Goal: Task Accomplishment & Management: Use online tool/utility

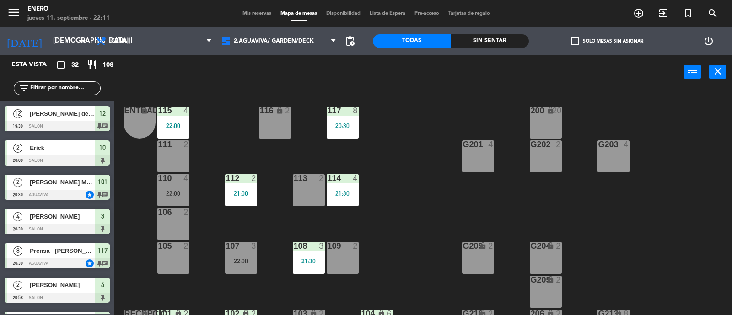
scroll to position [57, 0]
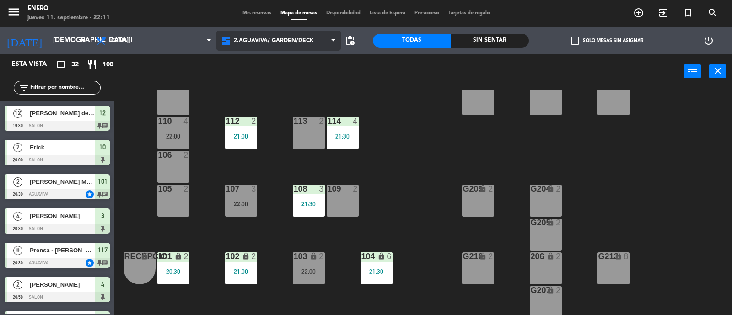
click at [257, 38] on span "2.AGUAVIVA/ GARDEN/DECK" at bounding box center [274, 41] width 80 height 6
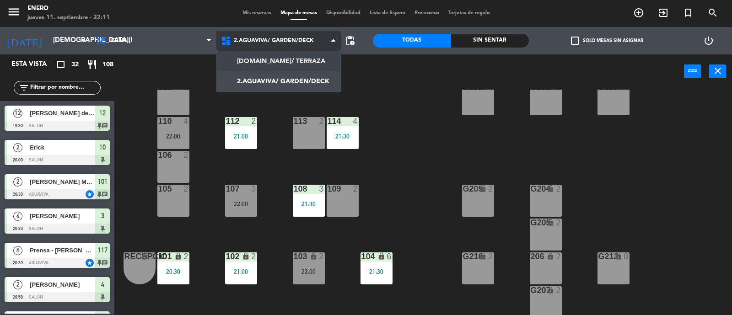
click at [271, 59] on ng-component "menu Enero [DATE] 11. septiembre - 22:11 Mis reservas Mapa de mesas Disponibili…" at bounding box center [366, 158] width 732 height 316
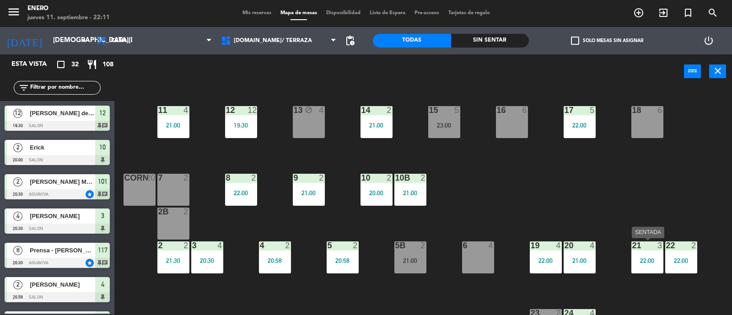
click at [639, 257] on div "22:00" at bounding box center [647, 260] width 32 height 7
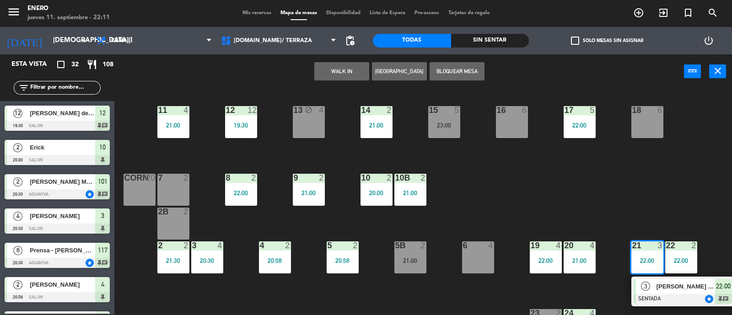
click at [569, 202] on div "14 2 21:00 12 12 19:30 11 4 21:00 17 5 22:00 15 5 23:00 16 6 13 block 4 18 6 10…" at bounding box center [427, 203] width 610 height 226
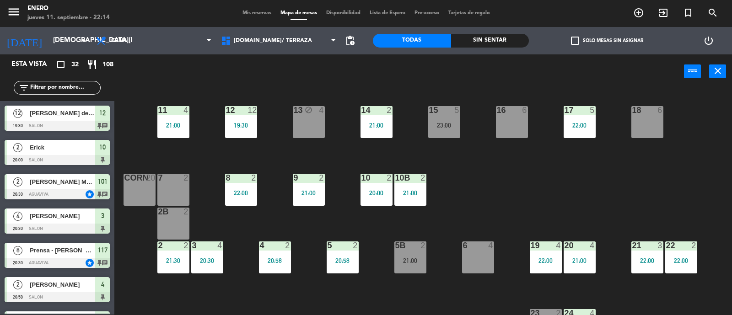
click at [45, 87] on input "text" at bounding box center [64, 88] width 71 height 10
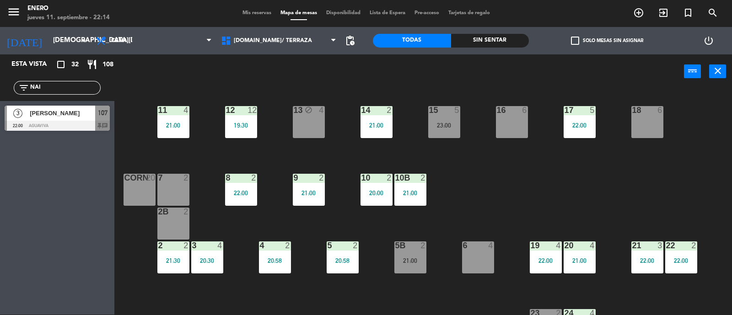
type input "NAI"
click at [63, 121] on div at bounding box center [57, 126] width 105 height 10
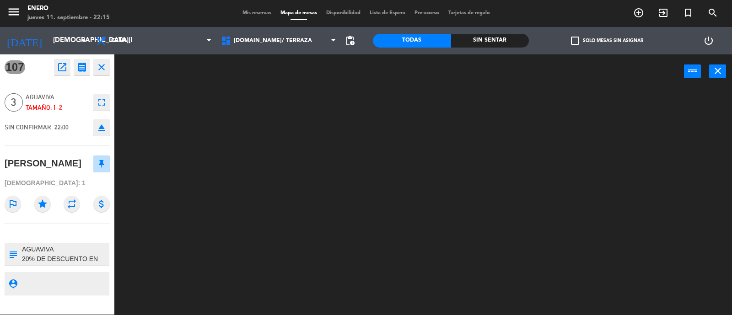
click at [74, 250] on textarea at bounding box center [64, 254] width 87 height 19
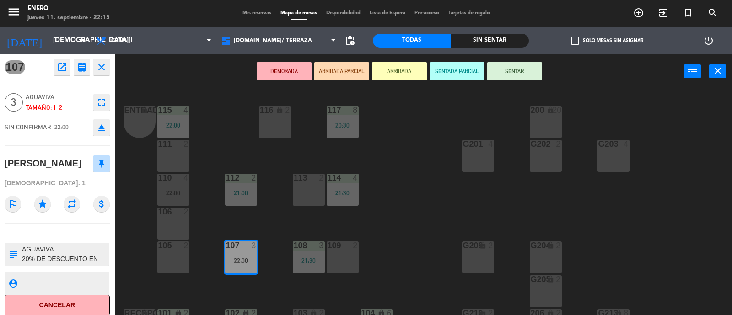
scroll to position [9, 0]
click at [721, 127] on div "Entrada lock 1 116 lock 2 117 8 20:30 115 4 22:00 200 lock 20 111 2 G201 4 G202…" at bounding box center [427, 203] width 610 height 226
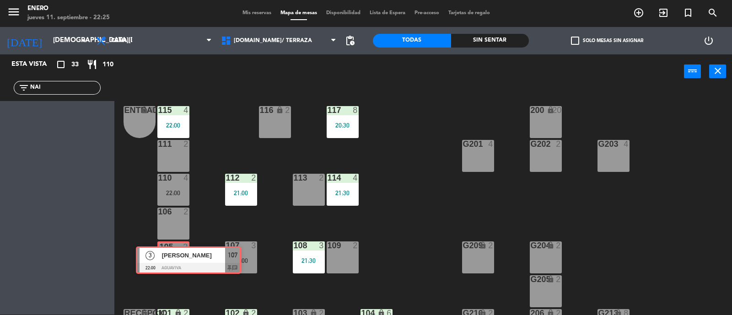
drag, startPoint x: 52, startPoint y: 111, endPoint x: 183, endPoint y: 253, distance: 192.6
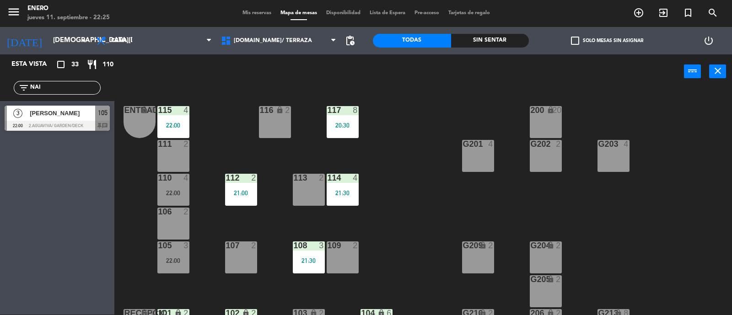
click at [182, 252] on div "105 3 22:00" at bounding box center [173, 258] width 32 height 32
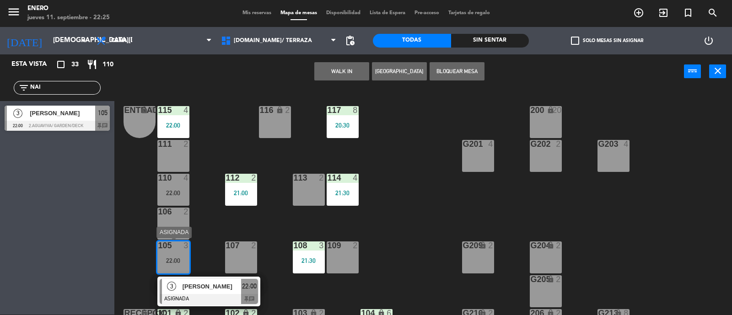
click at [222, 282] on span "[PERSON_NAME]" at bounding box center [212, 287] width 59 height 10
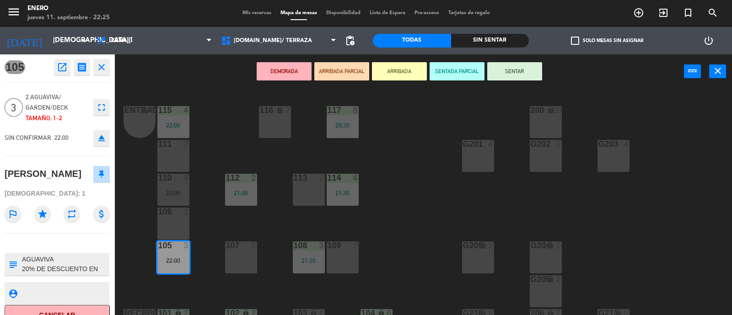
click at [513, 70] on button "SENTAR" at bounding box center [514, 71] width 55 height 18
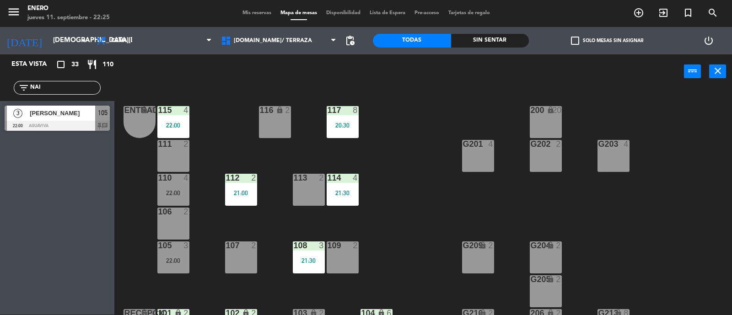
click at [406, 282] on div "Entrada lock 1 116 lock 2 117 8 20:30 115 4 22:00 200 lock 20 111 2 G201 4 G202…" at bounding box center [427, 203] width 610 height 226
click at [440, 192] on div "Entrada lock 1 116 lock 2 117 8 20:30 115 4 22:00 200 lock 20 111 2 G201 4 G202…" at bounding box center [427, 203] width 610 height 226
drag, startPoint x: 51, startPoint y: 86, endPoint x: 0, endPoint y: 72, distance: 52.7
click at [0, 71] on div "Esta vista crop_square 33 restaurant 110 filter_list NAI 3 [PERSON_NAME] 22:00 …" at bounding box center [57, 94] width 114 height 81
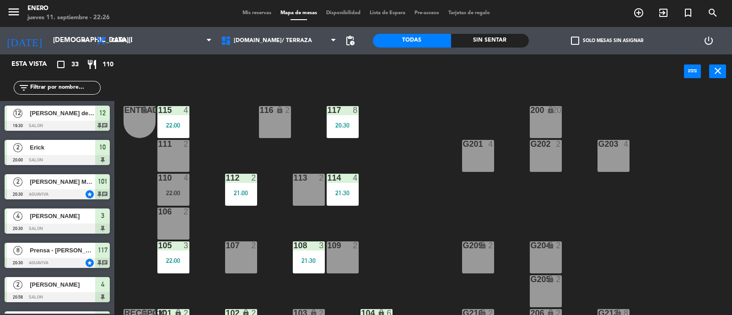
click at [63, 88] on input "text" at bounding box center [64, 88] width 71 height 10
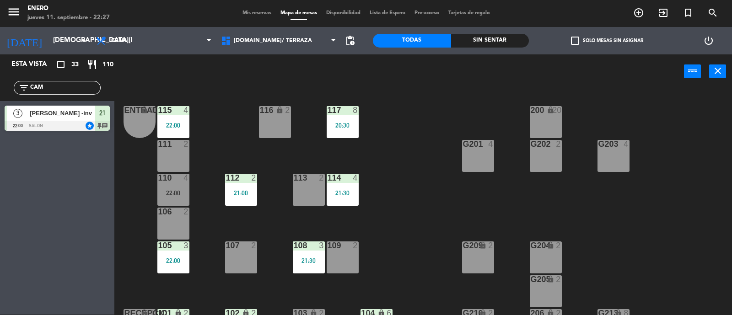
type input "CAM"
click at [11, 172] on div "Esta vista crop_square 33 restaurant 110 filter_list CAM 3 [PERSON_NAME] -inv 2…" at bounding box center [57, 184] width 114 height 260
click at [259, 38] on span "[DOMAIN_NAME]/ TERRAZA" at bounding box center [273, 41] width 78 height 6
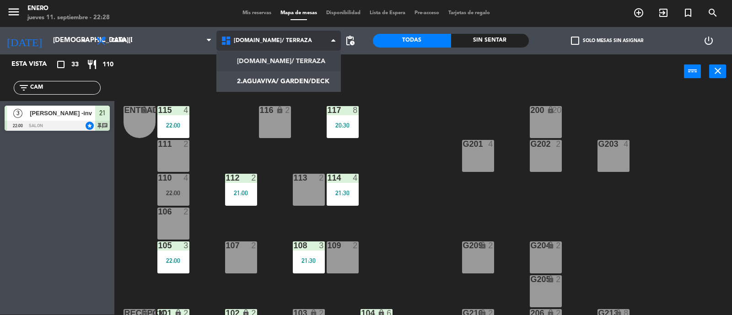
click at [261, 60] on ng-component "menu Enero [DATE] 11. septiembre - 22:28 Mis reservas Mapa de mesas Disponibili…" at bounding box center [366, 158] width 732 height 316
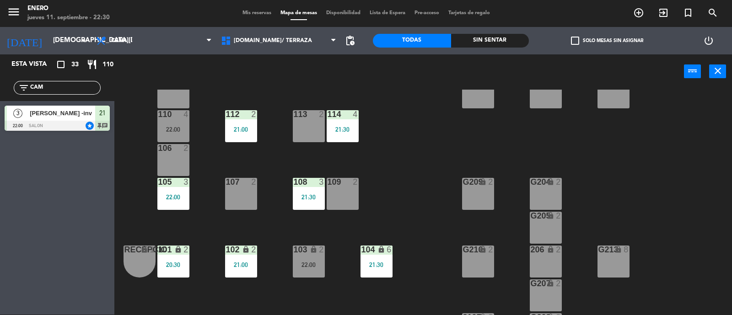
scroll to position [0, 0]
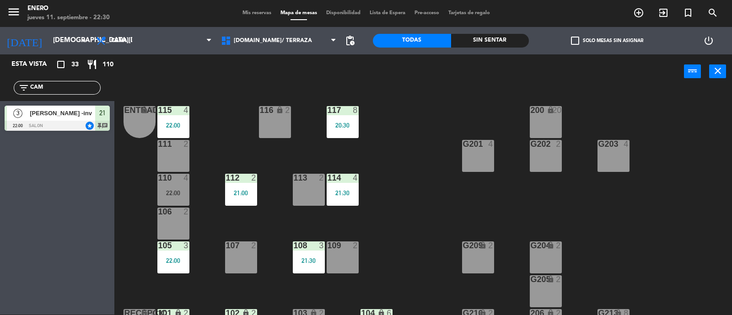
click at [175, 149] on div "111 2" at bounding box center [173, 156] width 32 height 32
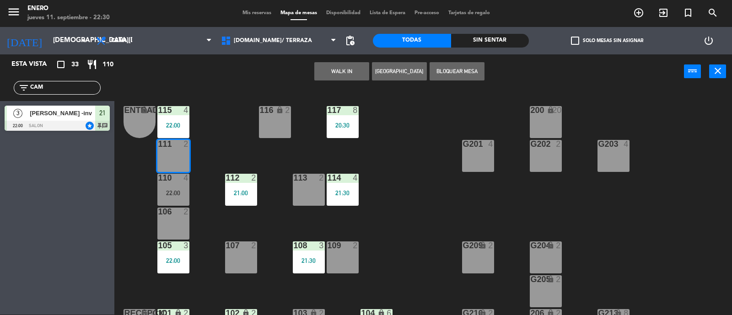
click at [176, 150] on div "111 2" at bounding box center [173, 156] width 32 height 32
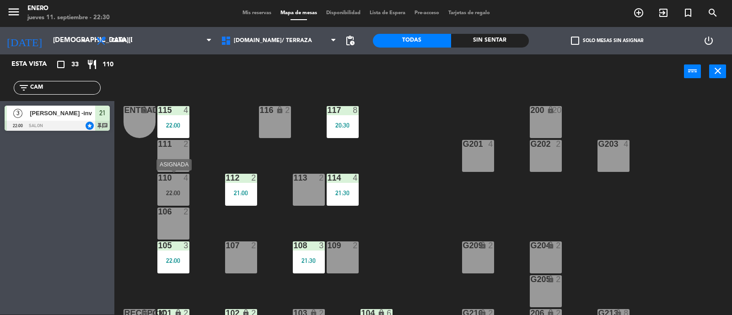
click at [179, 181] on div at bounding box center [173, 178] width 15 height 8
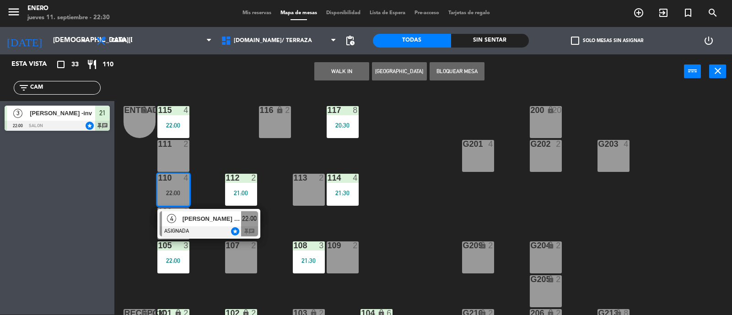
click at [179, 181] on div at bounding box center [173, 178] width 15 height 8
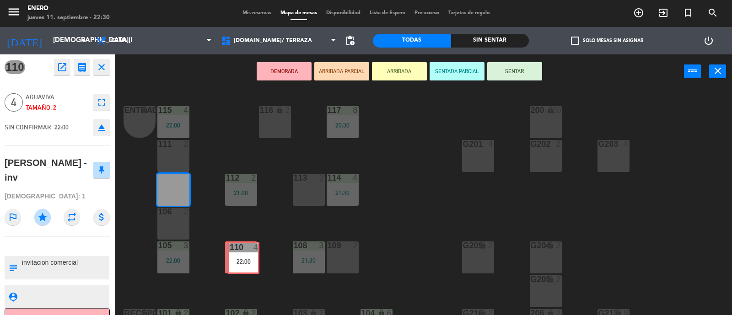
drag, startPoint x: 170, startPoint y: 179, endPoint x: 243, endPoint y: 248, distance: 101.0
click at [243, 248] on div "Entrada lock 1 116 lock 2 117 8 20:30 115 4 22:00 200 lock 20 111 2 G201 4 G202…" at bounding box center [427, 203] width 610 height 226
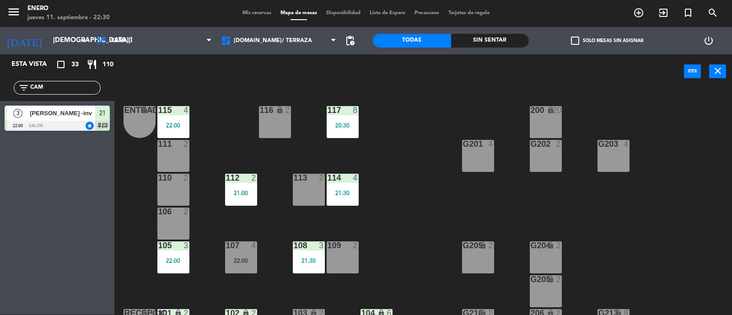
click at [240, 258] on div "22:00" at bounding box center [241, 261] width 32 height 6
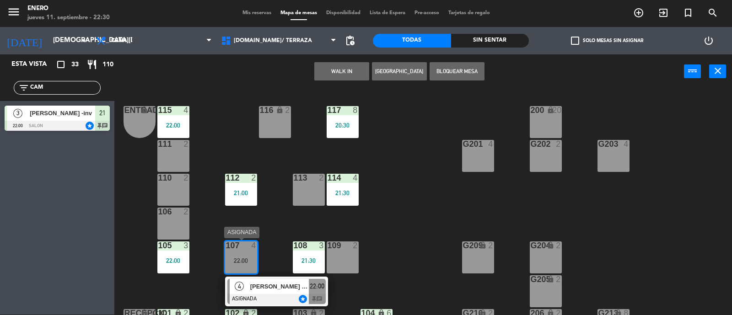
click at [306, 278] on div "4 [PERSON_NAME] -inv ASIGNADA star 22:00 chat" at bounding box center [276, 292] width 103 height 30
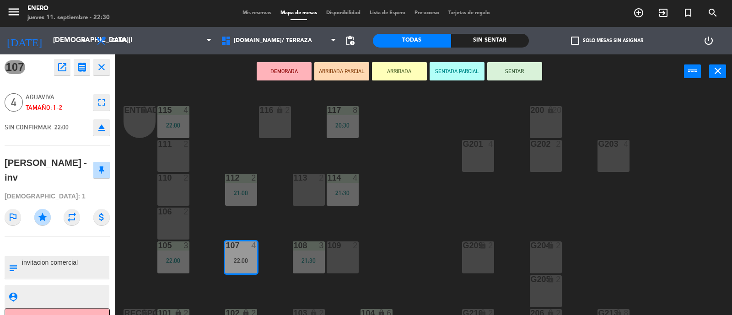
click at [516, 69] on button "SENTAR" at bounding box center [514, 71] width 55 height 18
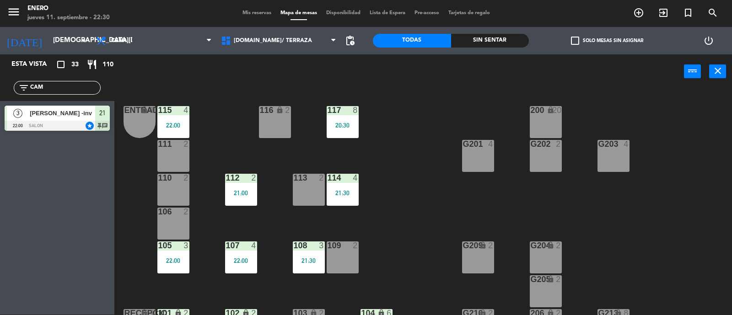
drag, startPoint x: 55, startPoint y: 86, endPoint x: 0, endPoint y: 73, distance: 56.7
click at [0, 73] on div "Esta vista crop_square 33 restaurant 110 filter_list CAM 3 [PERSON_NAME] -inv 2…" at bounding box center [57, 94] width 114 height 81
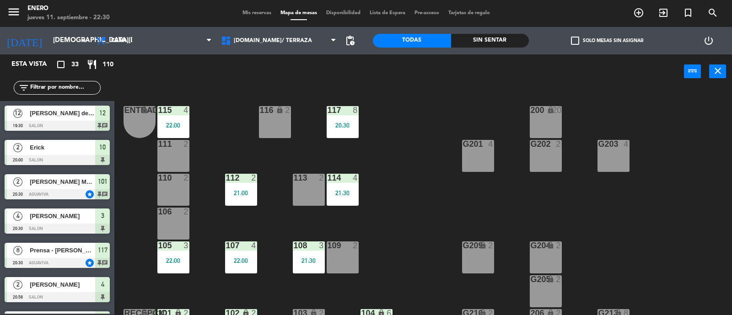
click at [420, 200] on div "Entrada lock 1 116 lock 2 117 8 20:30 115 4 22:00 200 lock 20 111 2 G201 4 G202…" at bounding box center [427, 203] width 610 height 226
click at [172, 261] on div "22:00" at bounding box center [173, 261] width 32 height 6
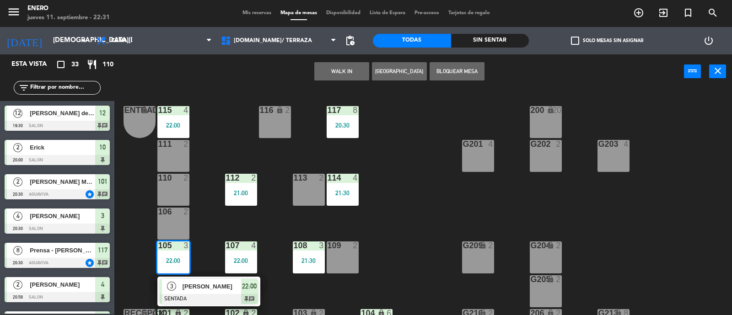
click at [174, 191] on div "110 2" at bounding box center [173, 190] width 32 height 32
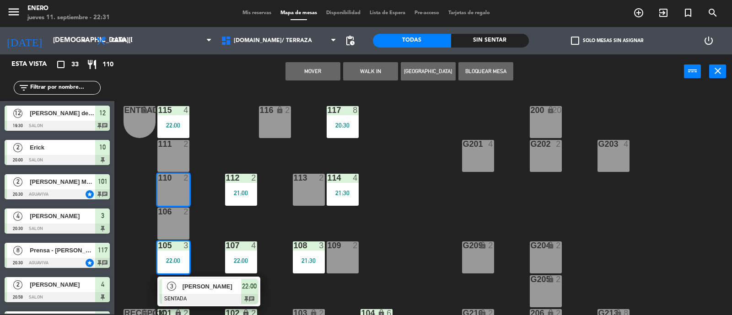
click at [177, 118] on div "115 4 22:00" at bounding box center [173, 122] width 32 height 32
click at [175, 131] on div "115 4 22:00" at bounding box center [173, 122] width 32 height 32
click at [211, 161] on div "Entrada lock 1 116 lock 2 117 8 20:30 115 4 22:00 200 lock 20 111 2 G201 4 G202…" at bounding box center [427, 203] width 610 height 226
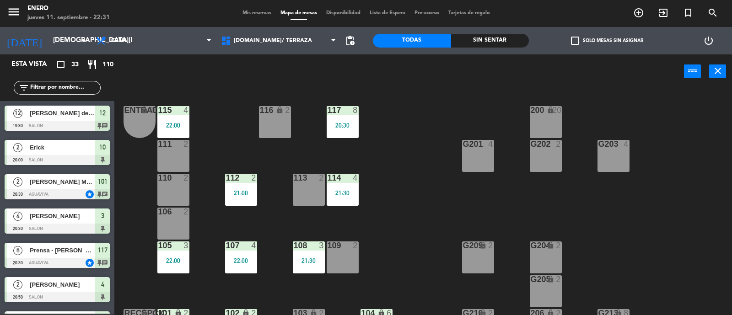
click at [183, 126] on div "22:00" at bounding box center [173, 125] width 32 height 6
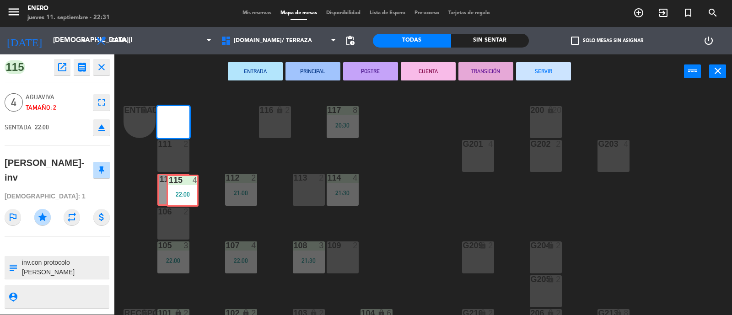
drag, startPoint x: 167, startPoint y: 122, endPoint x: 177, endPoint y: 191, distance: 69.7
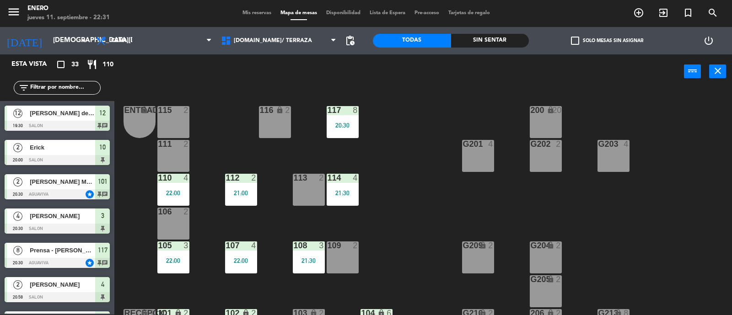
scroll to position [160, 0]
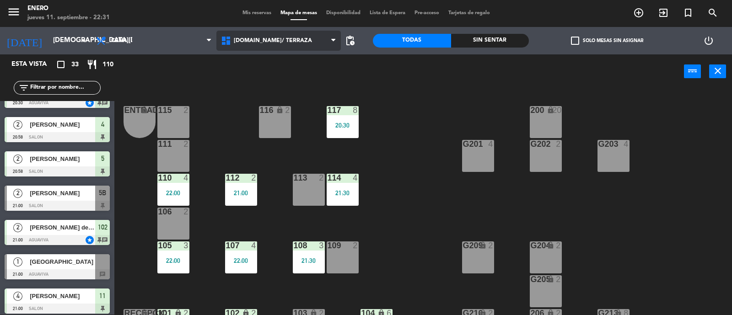
click at [265, 46] on span "[DOMAIN_NAME]/ TERRAZA" at bounding box center [278, 41] width 125 height 20
click at [272, 65] on ng-component "menu Enero [DATE] 11. septiembre - 22:31 Mis reservas Mapa de mesas Disponibili…" at bounding box center [366, 158] width 732 height 316
click at [278, 44] on span "[DOMAIN_NAME]/ TERRAZA" at bounding box center [278, 41] width 125 height 20
click at [284, 63] on ng-component "menu Enero [DATE] 11. septiembre - 22:31 Mis reservas Mapa de mesas Disponibili…" at bounding box center [366, 158] width 732 height 316
